Goal: Information Seeking & Learning: Understand process/instructions

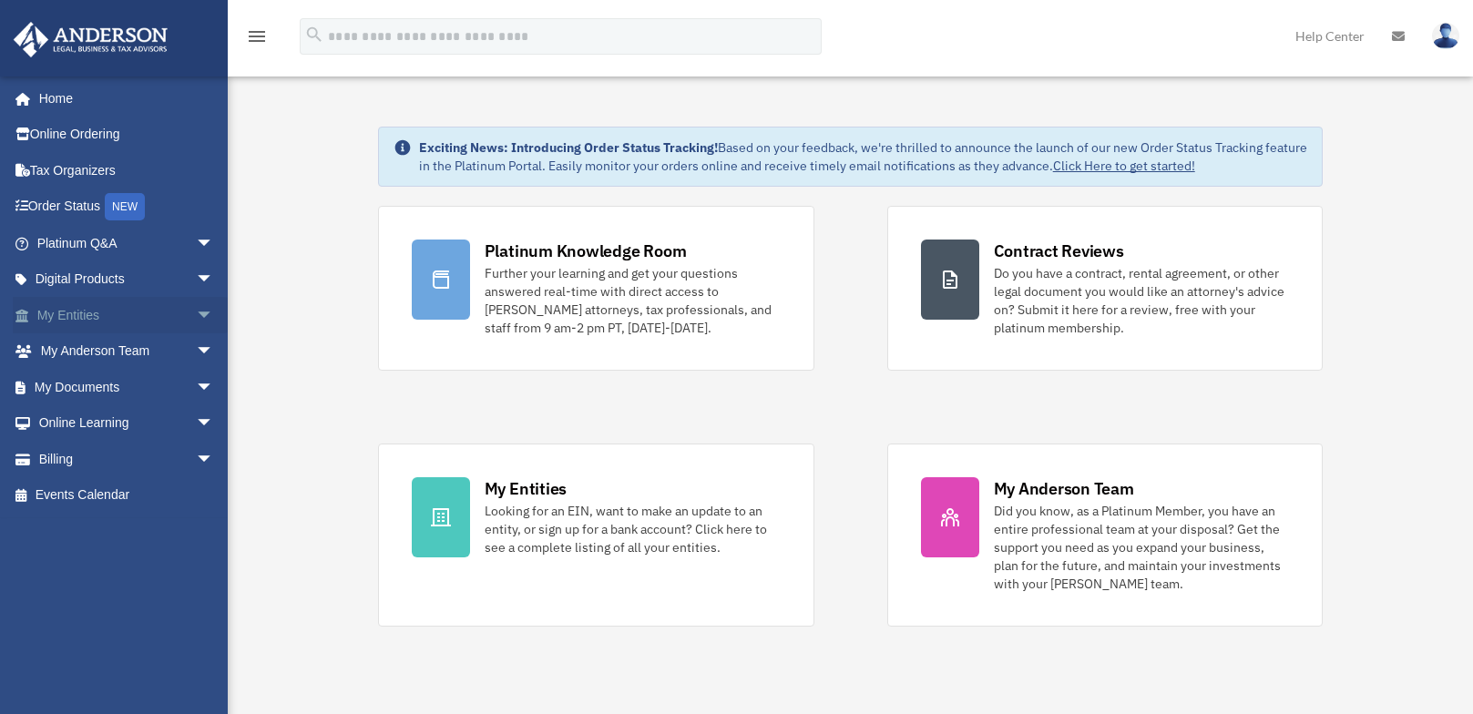
click at [196, 315] on span "arrow_drop_down" at bounding box center [214, 315] width 36 height 37
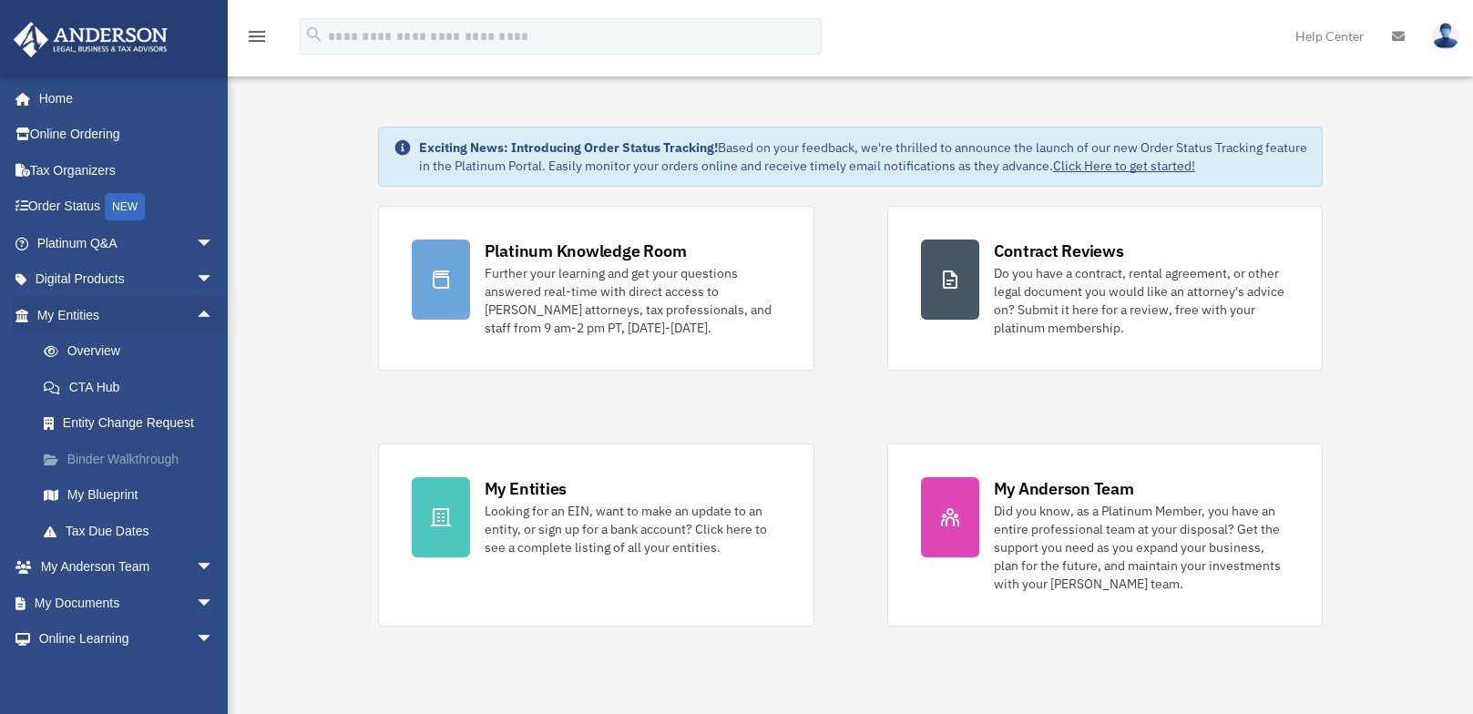
click at [164, 455] on link "Binder Walkthrough" at bounding box center [134, 459] width 216 height 36
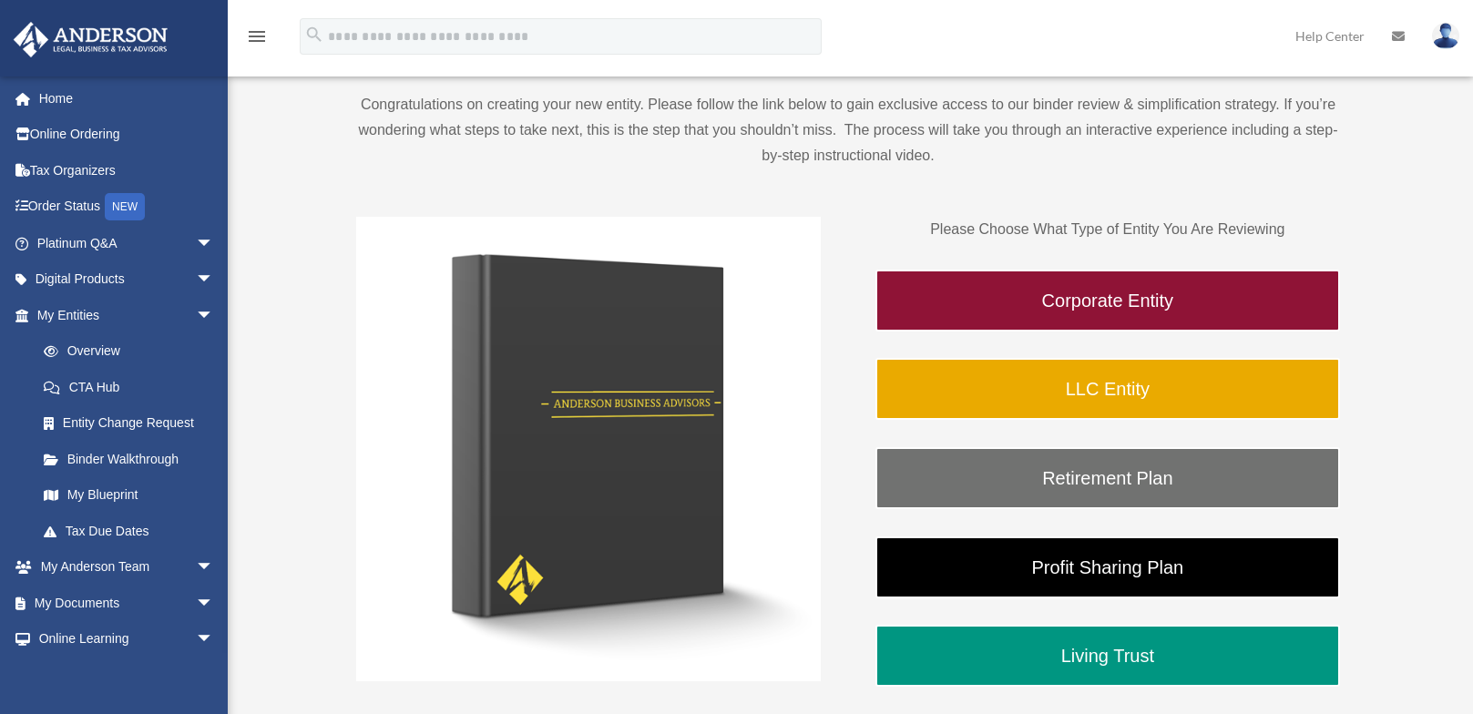
scroll to position [182, 0]
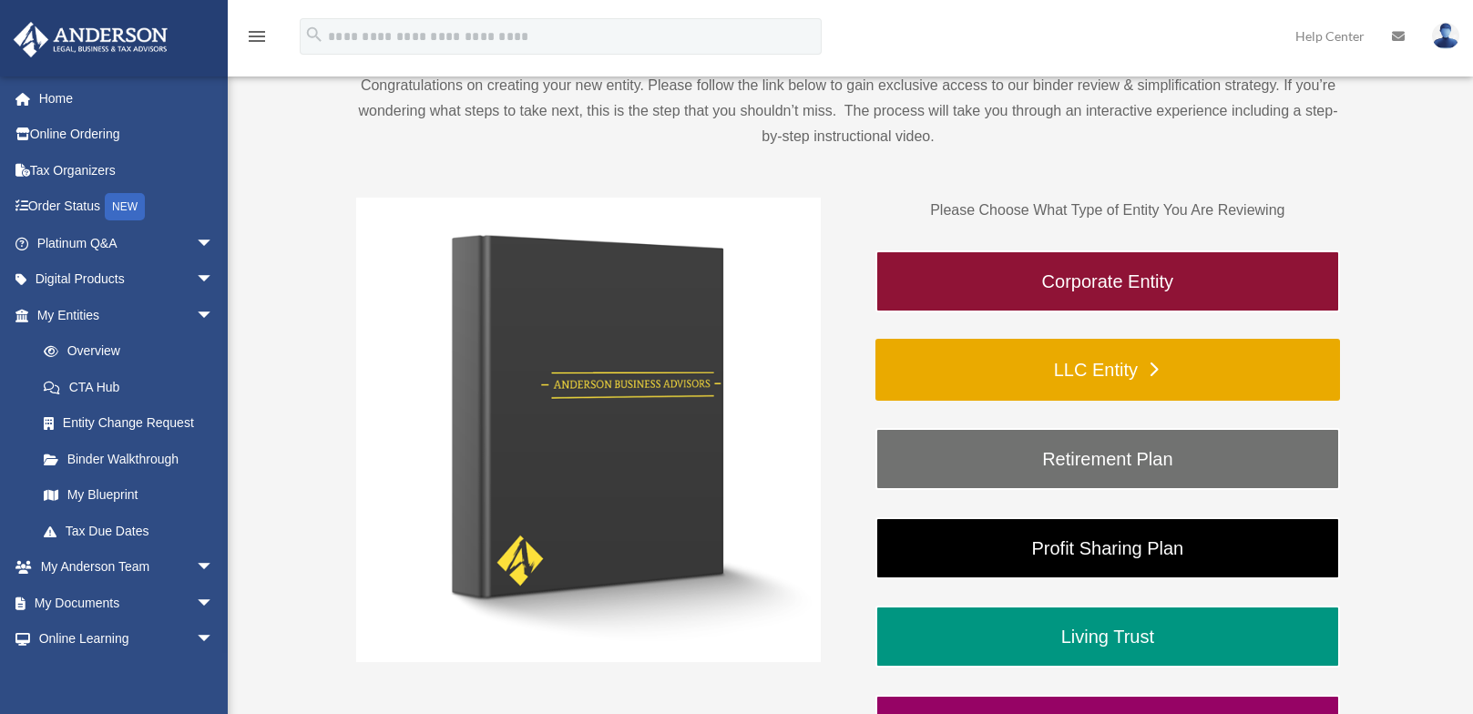
click at [1098, 374] on link "LLC Entity" at bounding box center [1107, 370] width 465 height 62
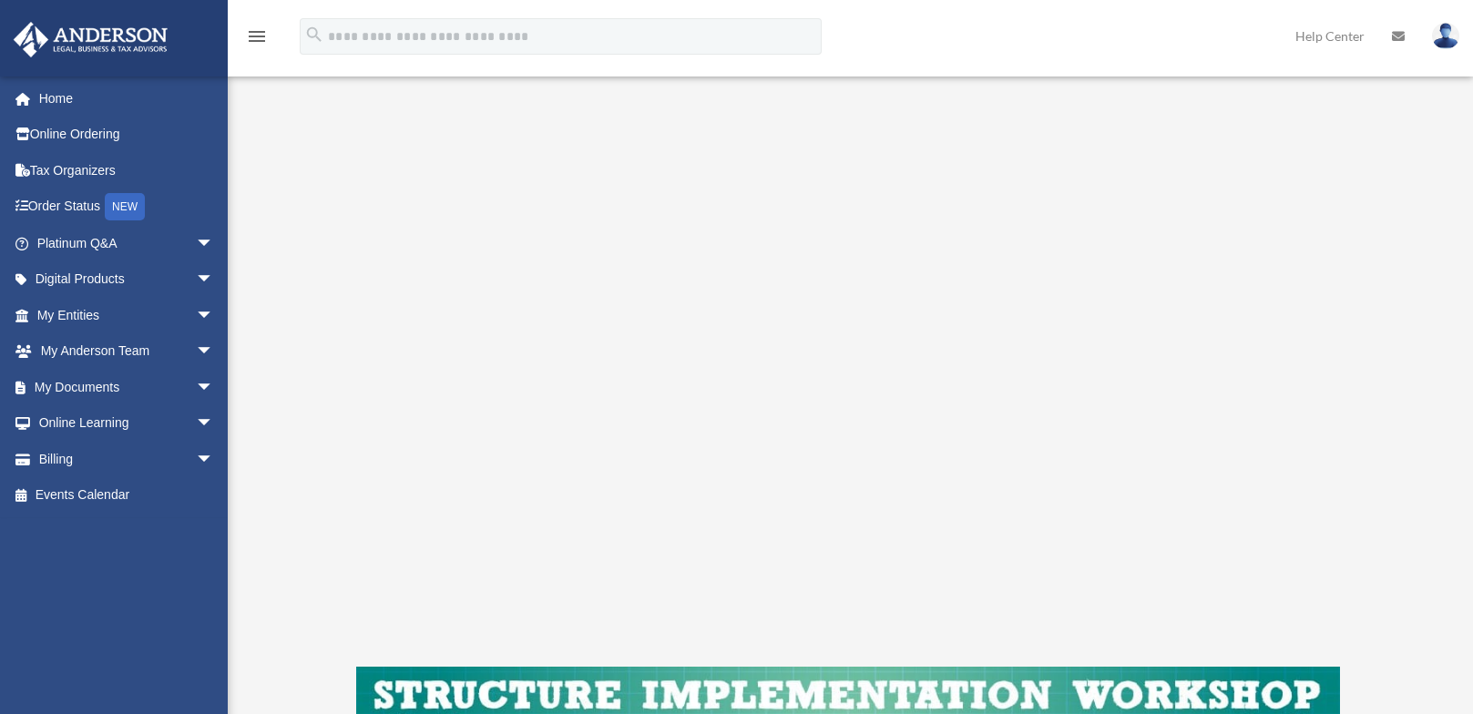
scroll to position [220, 0]
